Goal: Transaction & Acquisition: Purchase product/service

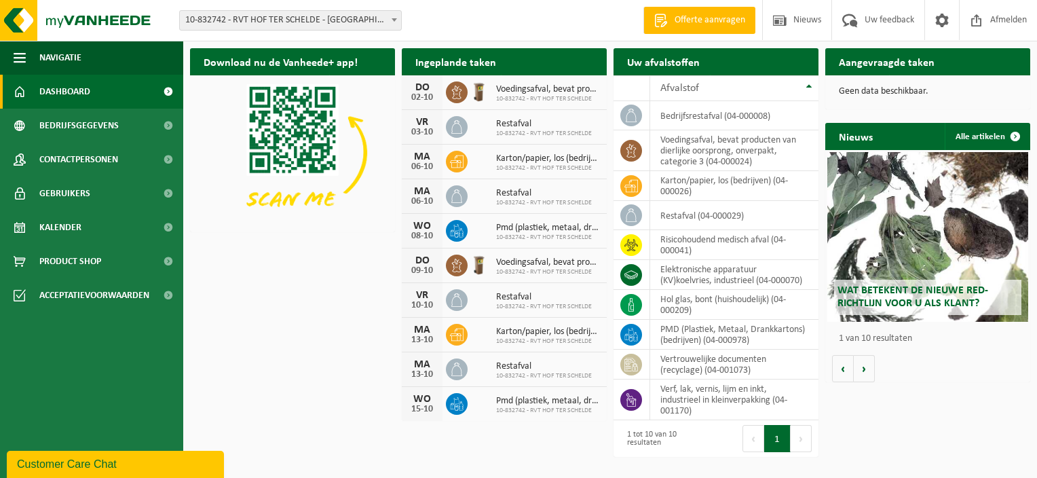
drag, startPoint x: 71, startPoint y: 265, endPoint x: 499, endPoint y: 297, distance: 429.3
click at [70, 265] on span "Product Shop" at bounding box center [70, 261] width 62 height 34
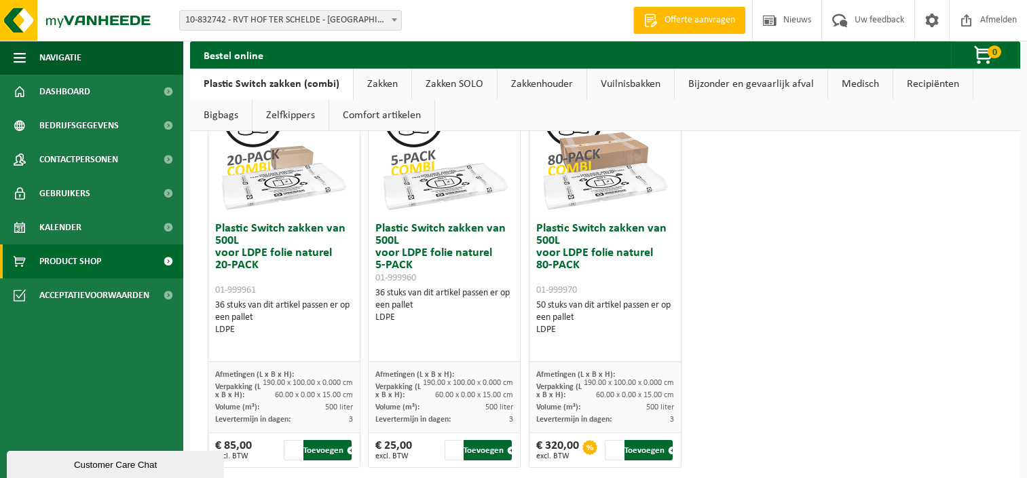
scroll to position [974, 0]
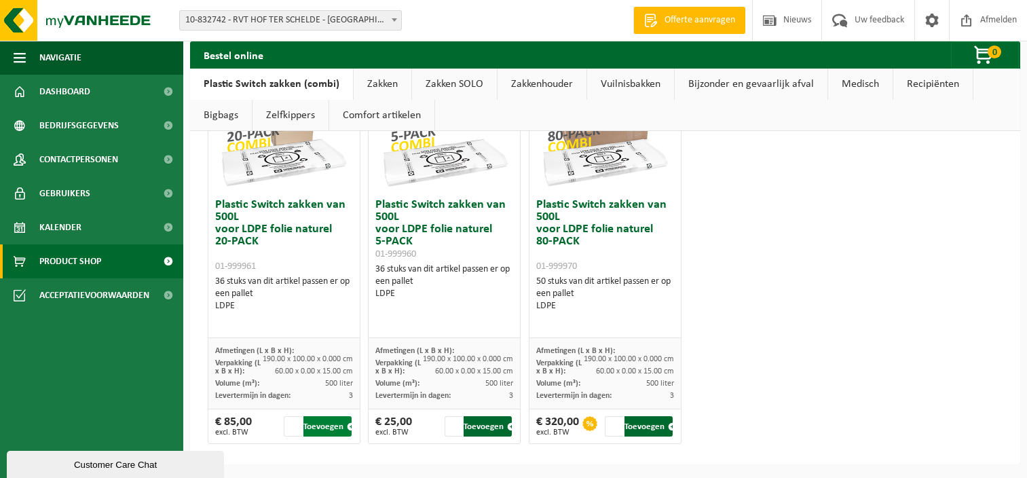
click at [322, 427] on button "Toevoegen" at bounding box center [327, 426] width 48 height 20
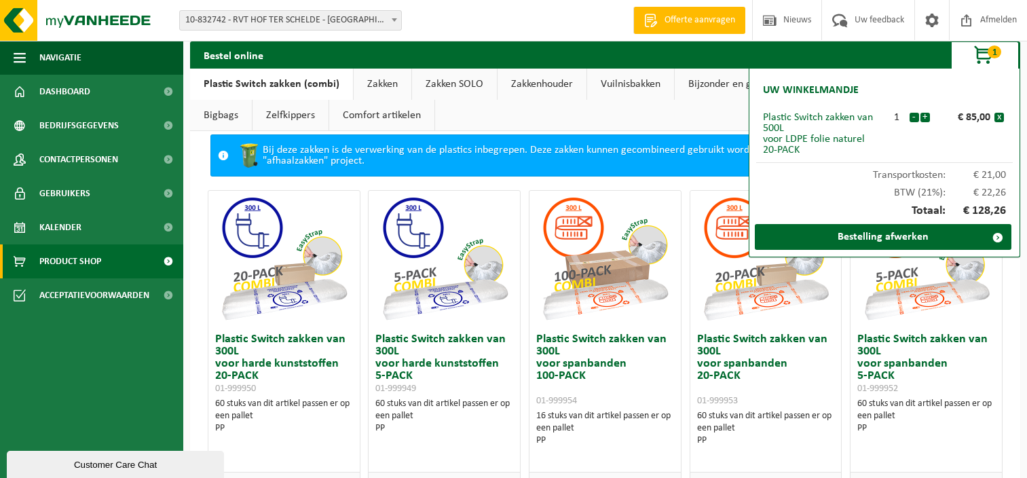
scroll to position [0, 0]
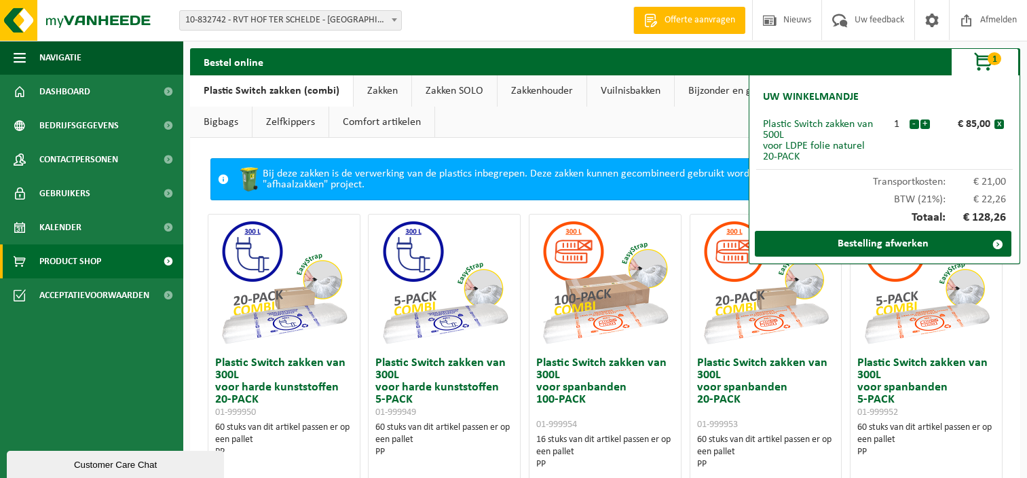
click at [983, 65] on span "button" at bounding box center [984, 62] width 68 height 27
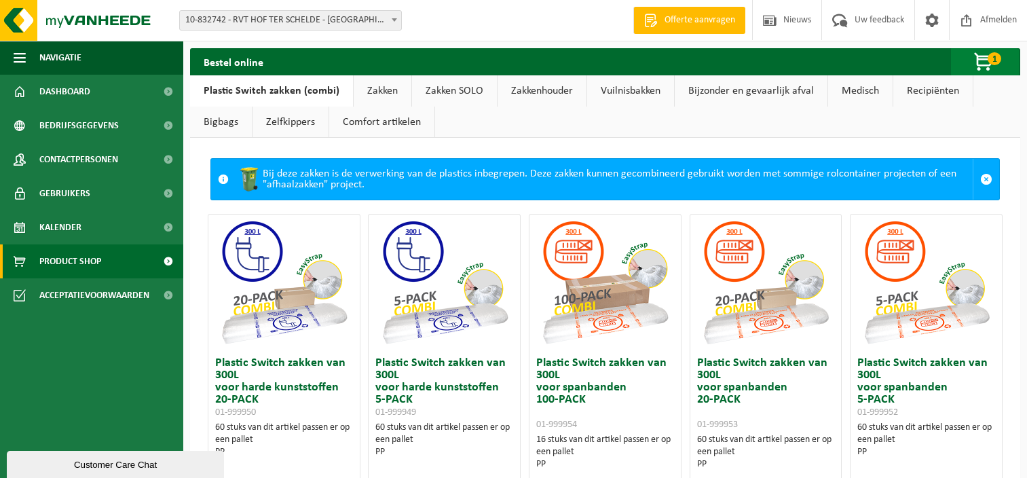
click at [981, 63] on span "button" at bounding box center [984, 62] width 68 height 27
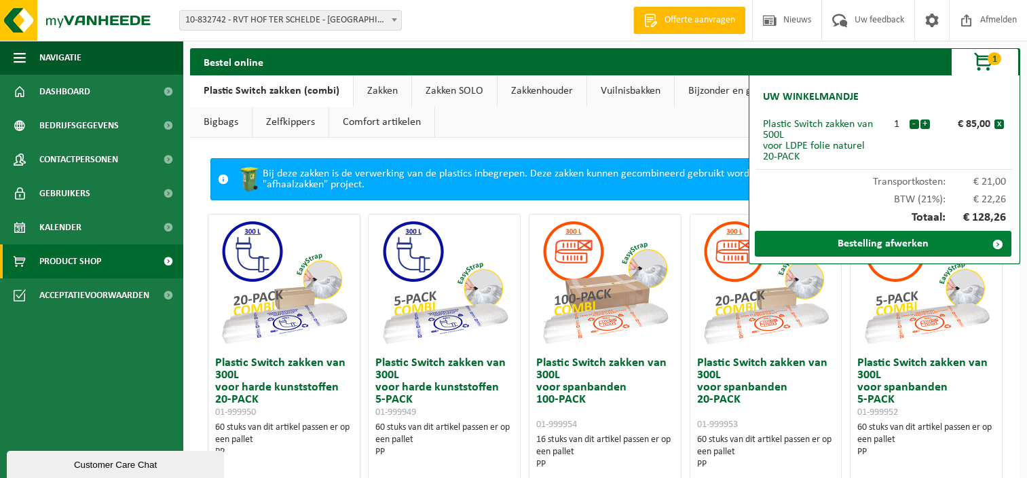
click at [869, 244] on link "Bestelling afwerken" at bounding box center [883, 244] width 256 height 26
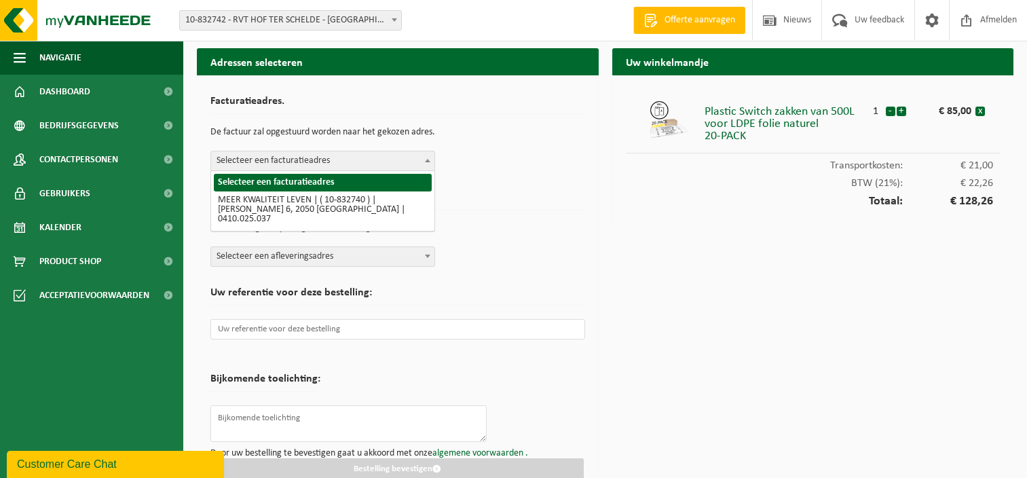
click at [431, 160] on span at bounding box center [428, 160] width 14 height 18
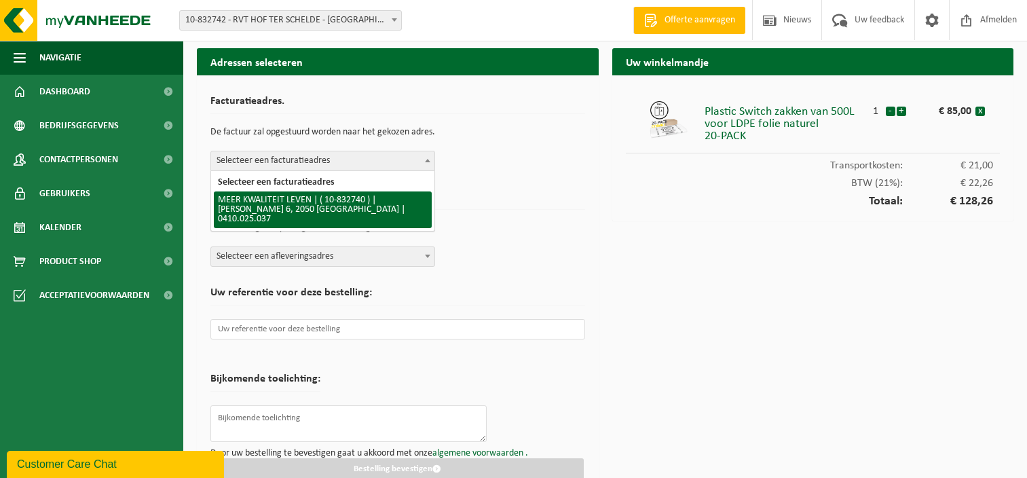
select select "91185"
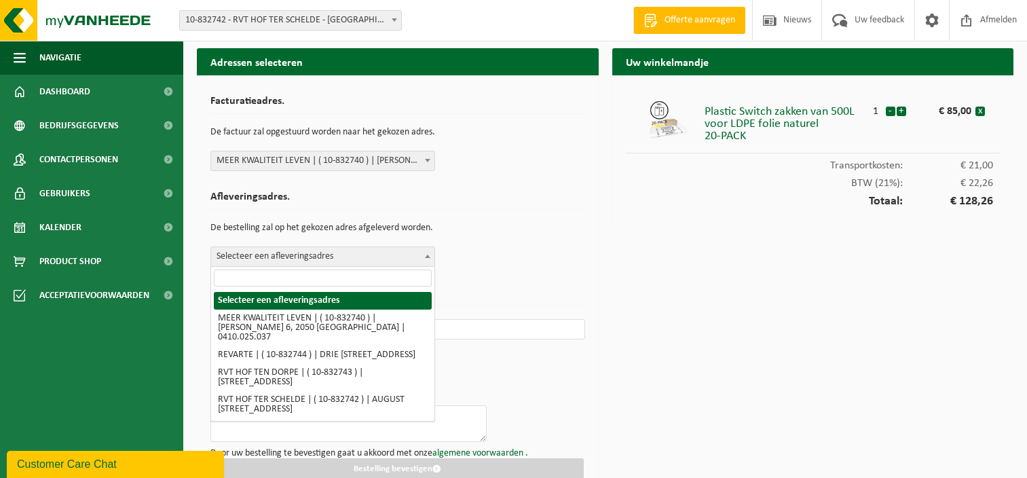
click at [425, 256] on b at bounding box center [427, 255] width 5 height 3
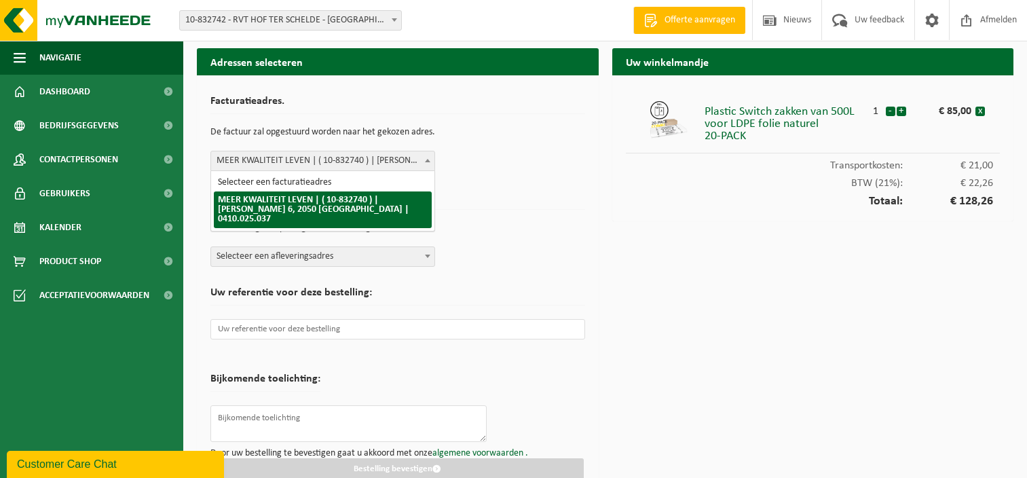
click at [428, 157] on span at bounding box center [428, 160] width 14 height 18
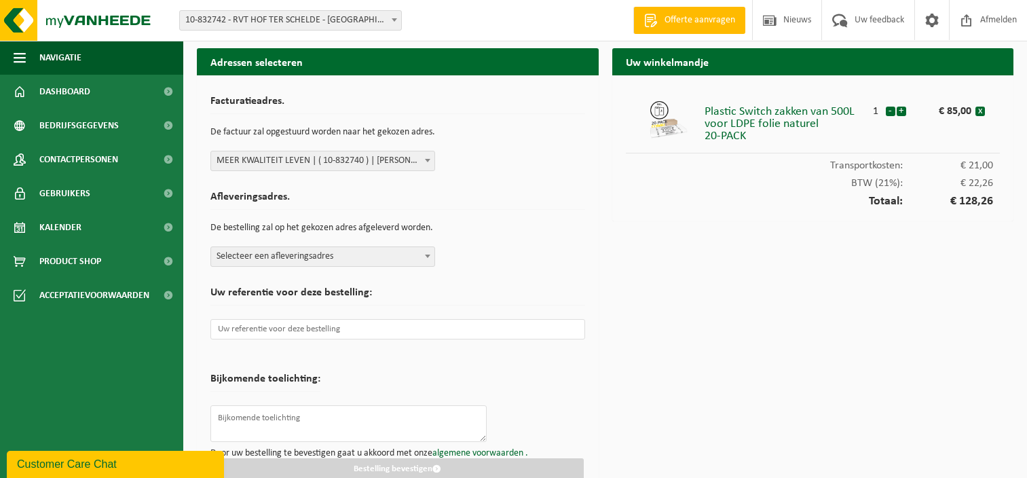
click at [510, 207] on h2 "Afleveringsadres." at bounding box center [397, 200] width 375 height 18
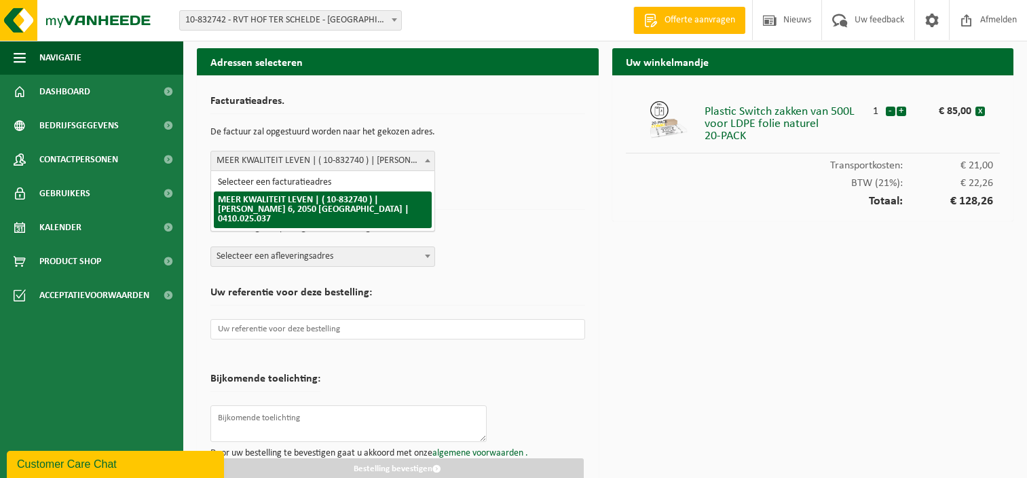
click at [430, 159] on b at bounding box center [427, 160] width 5 height 3
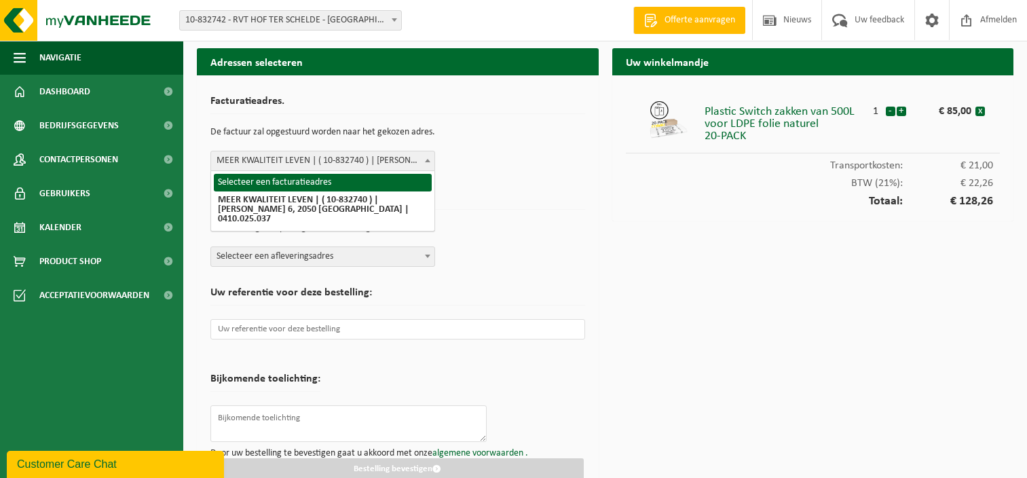
select select
click at [426, 157] on span at bounding box center [428, 160] width 14 height 18
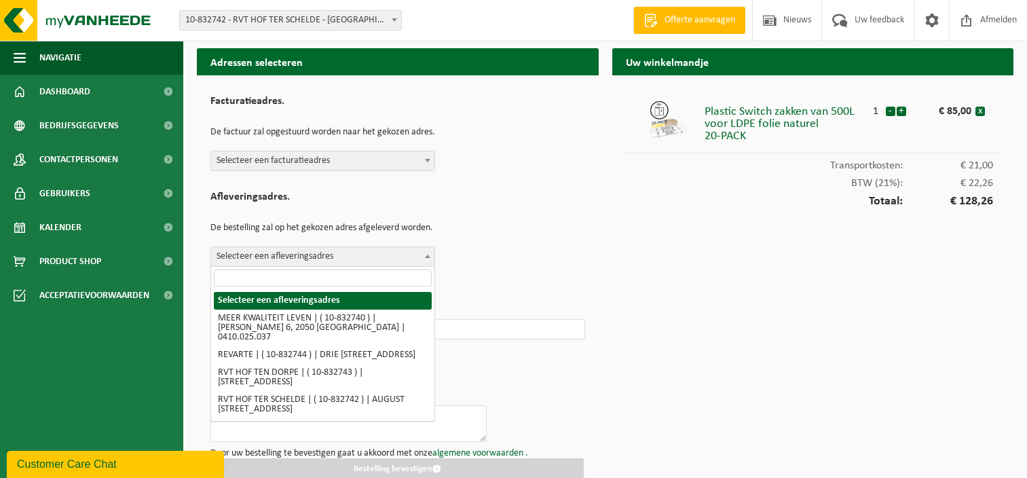
click at [430, 257] on span at bounding box center [428, 256] width 14 height 18
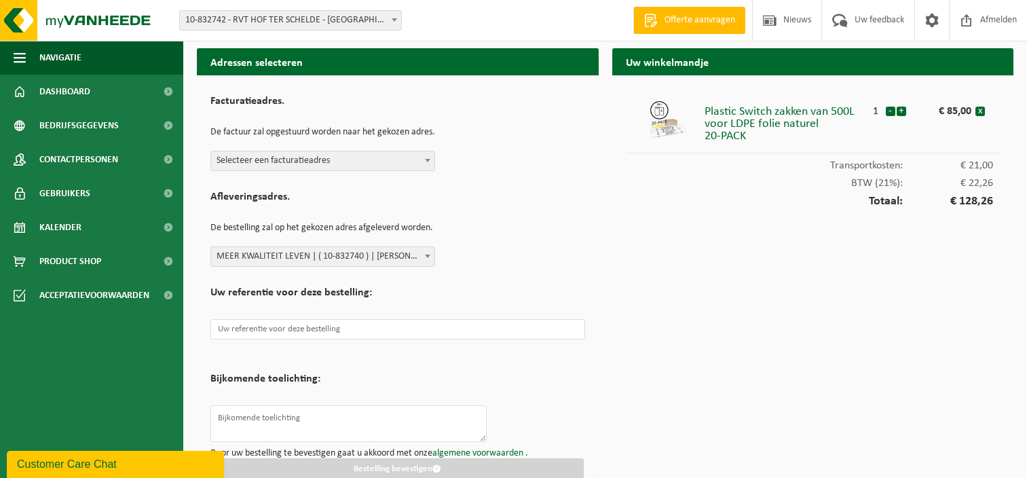
scroll to position [20, 0]
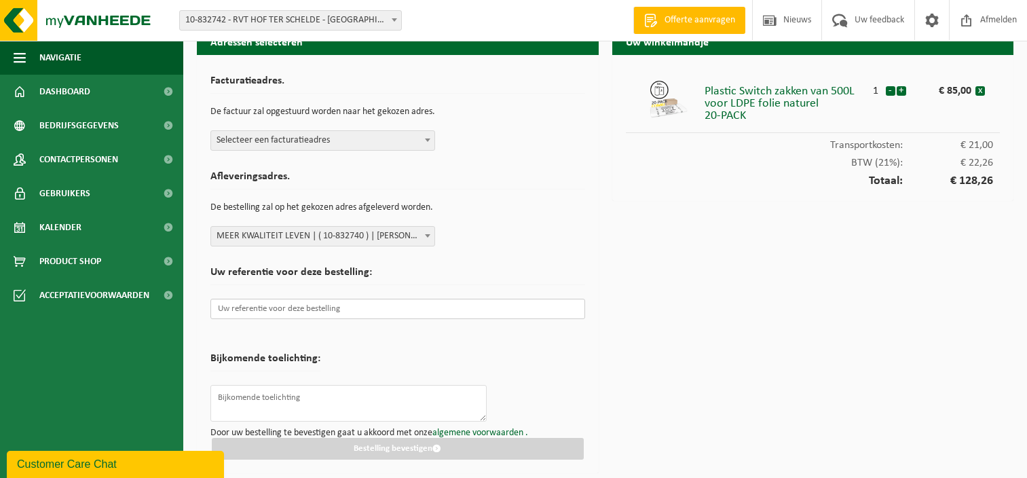
click at [376, 311] on input "text" at bounding box center [397, 309] width 375 height 20
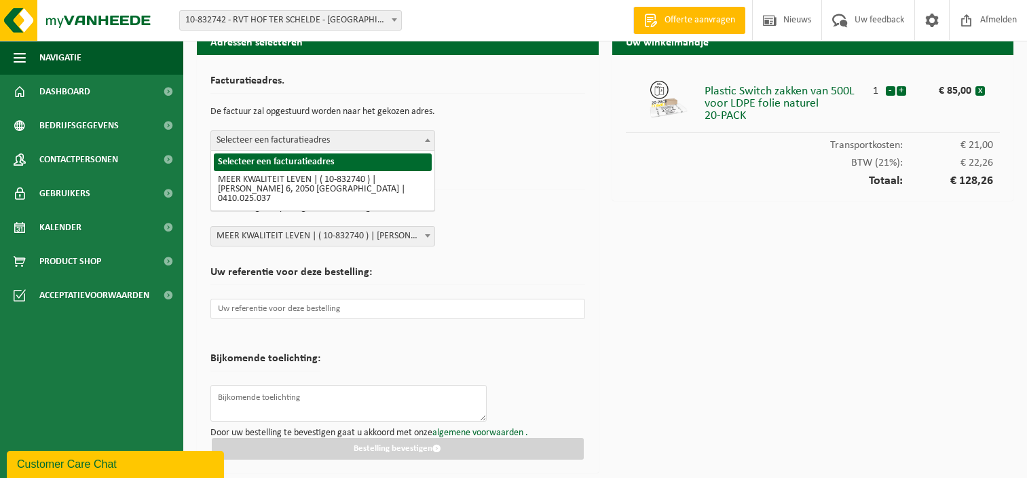
click at [429, 140] on b at bounding box center [427, 139] width 5 height 3
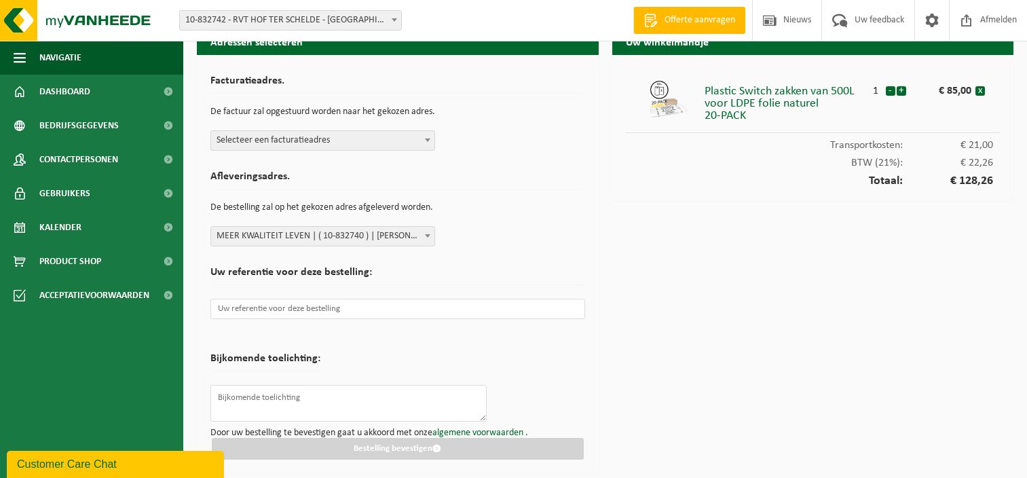
click at [514, 145] on div "Facturatieadres. De factuur zal opgestuurd worden naar het gekozen adres. Selec…" at bounding box center [397, 110] width 375 height 82
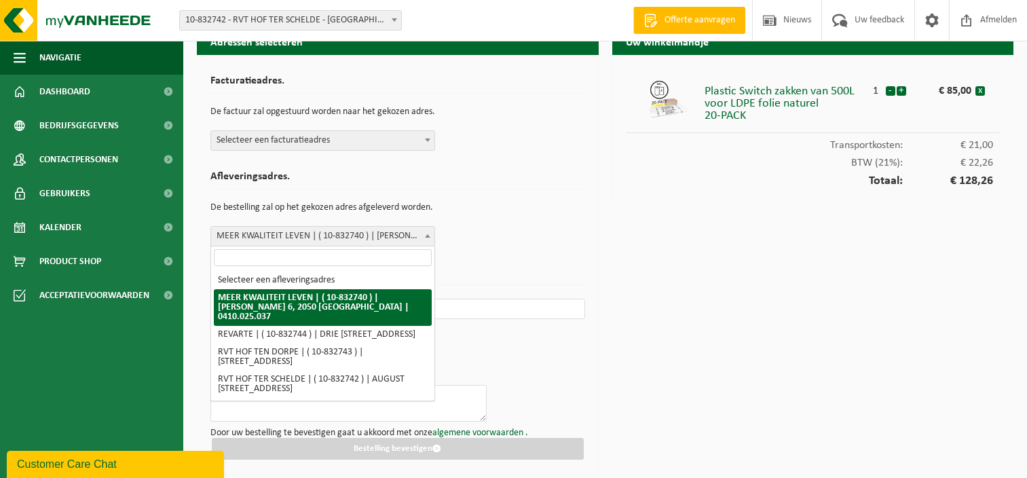
click at [428, 233] on span at bounding box center [428, 236] width 14 height 18
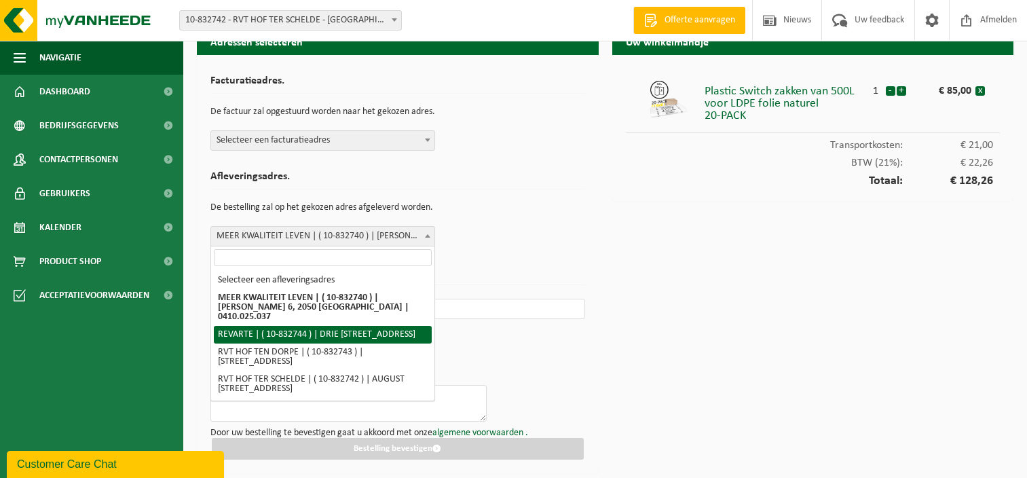
select select "91188"
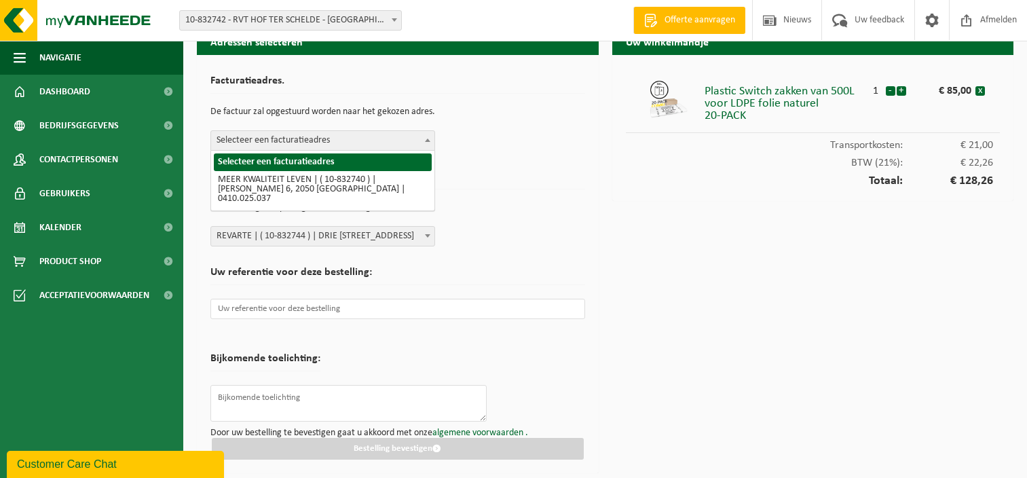
click at [428, 140] on b at bounding box center [427, 139] width 5 height 3
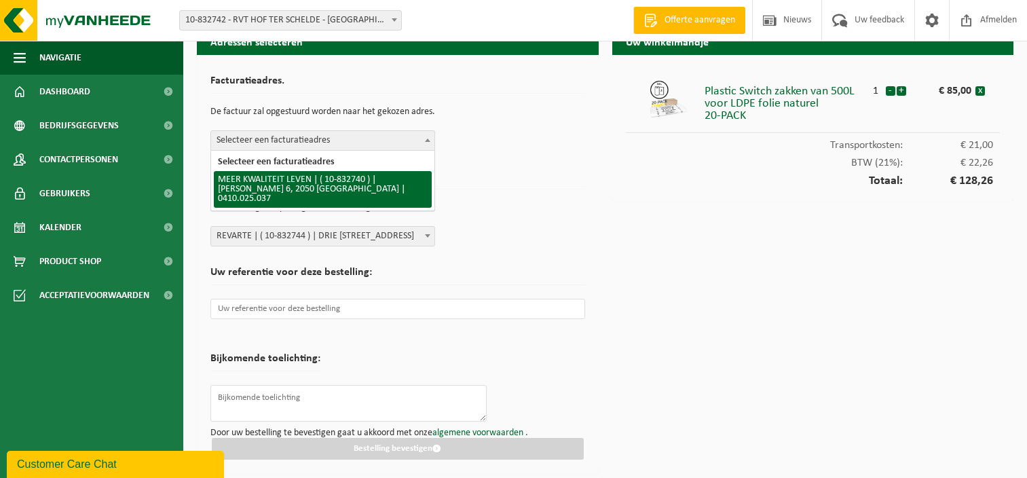
select select "91185"
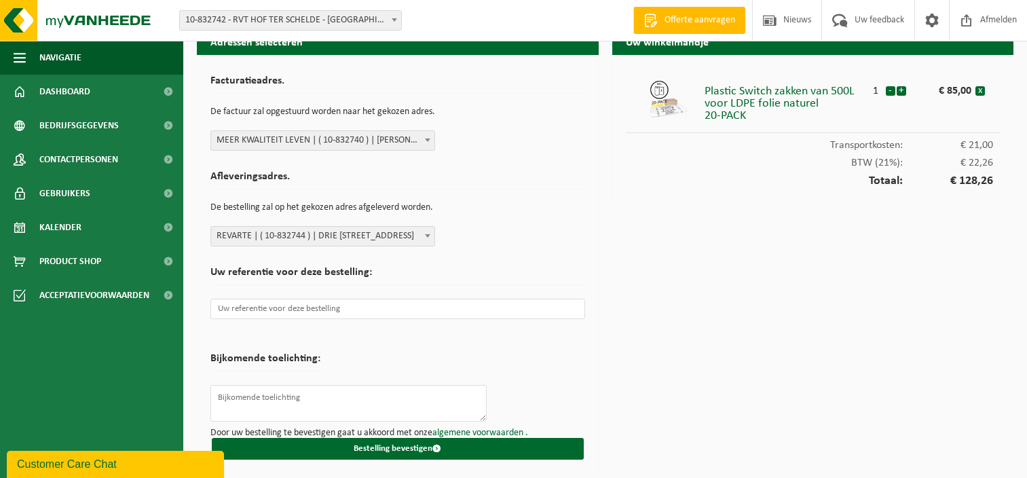
click at [425, 237] on b at bounding box center [427, 235] width 5 height 3
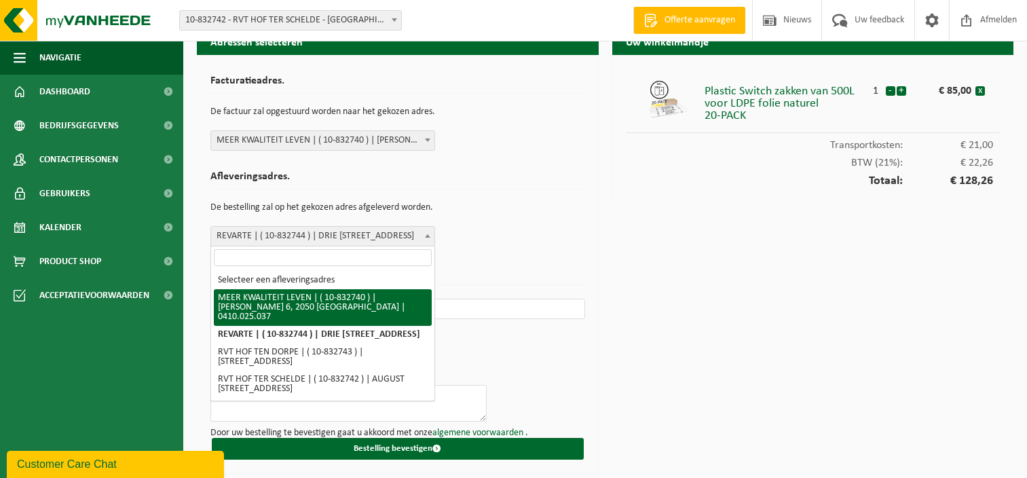
select select "91185"
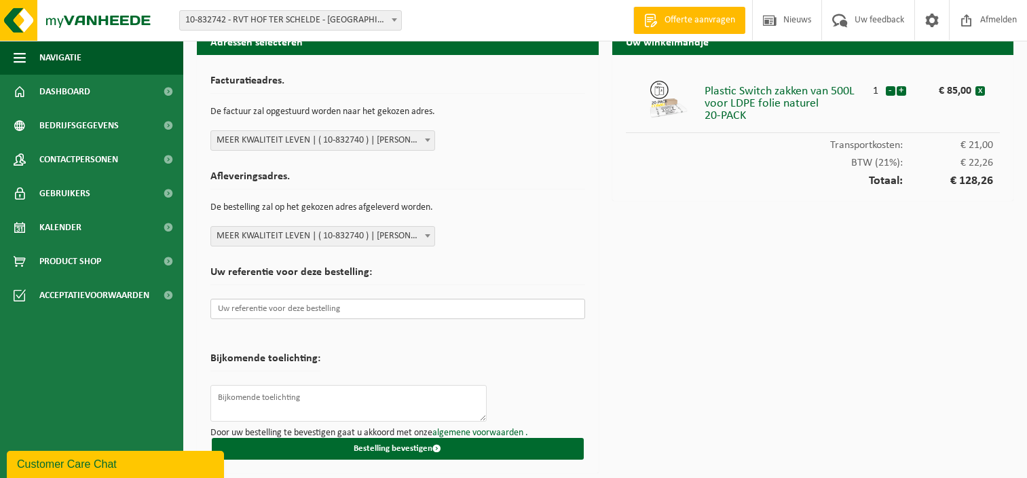
click at [370, 308] on input "text" at bounding box center [397, 309] width 375 height 20
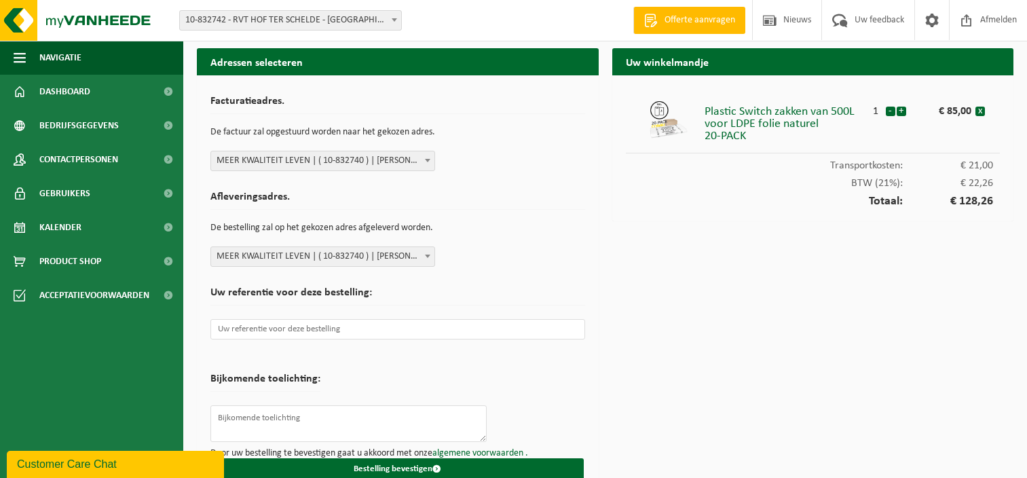
click at [426, 159] on b at bounding box center [427, 160] width 5 height 3
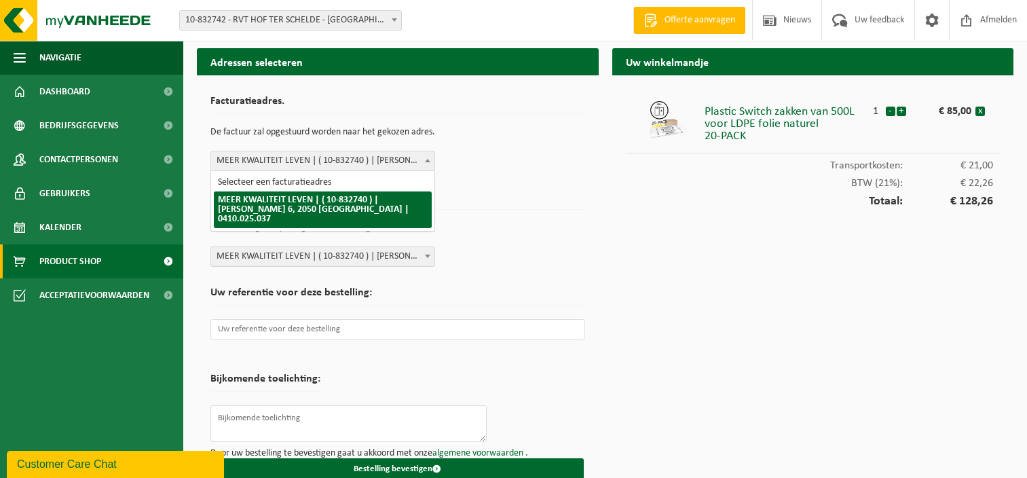
click at [58, 257] on span "Product Shop" at bounding box center [70, 261] width 62 height 34
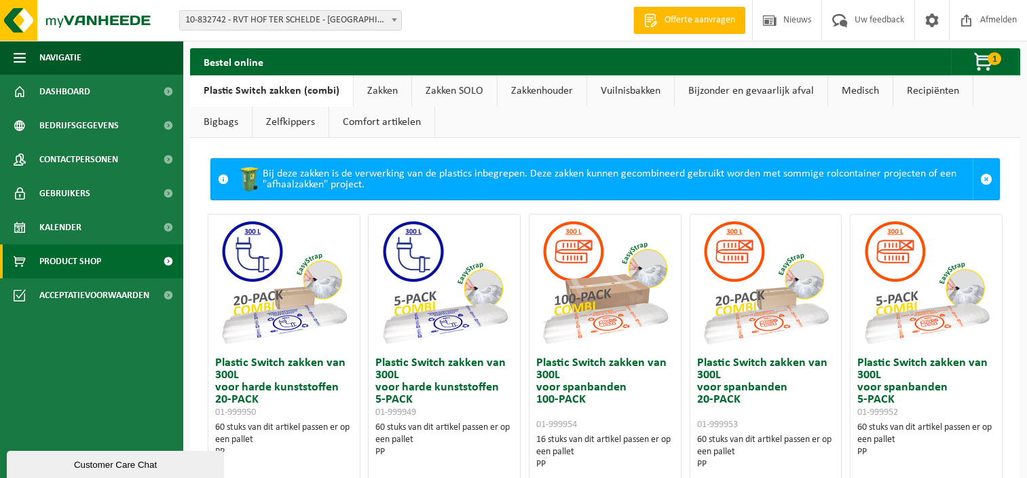
click at [224, 180] on span at bounding box center [223, 179] width 11 height 11
